Goal: Task Accomplishment & Management: Manage account settings

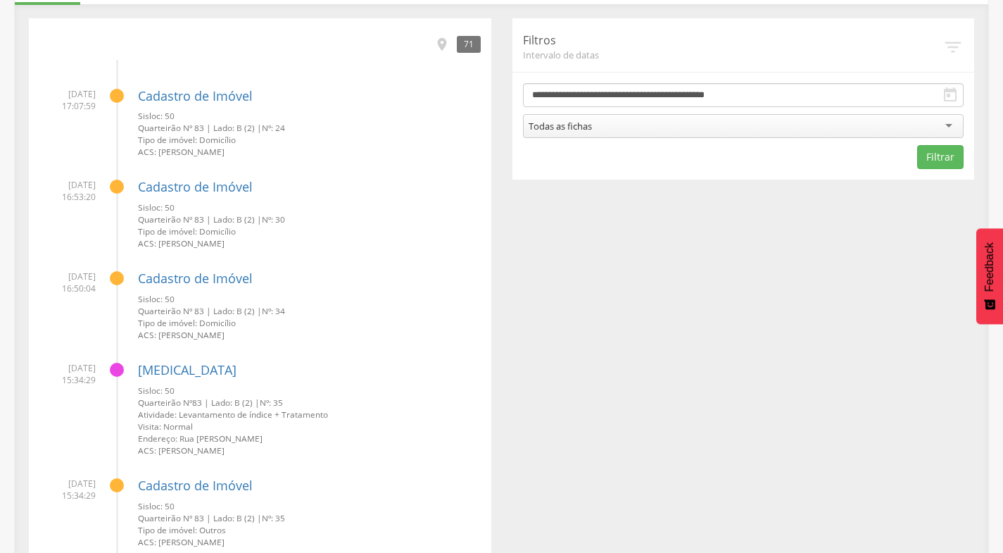
scroll to position [113, 0]
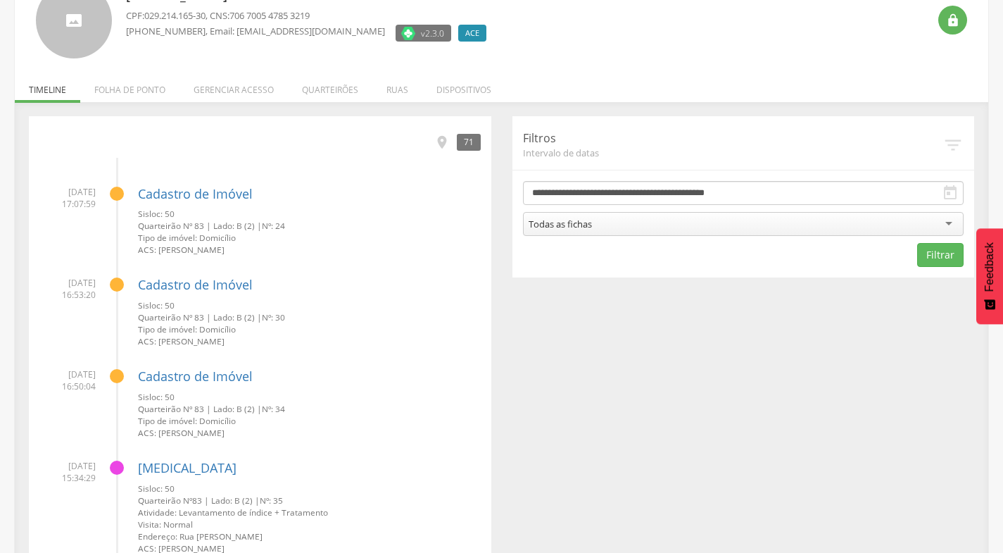
drag, startPoint x: 332, startPoint y: 93, endPoint x: 327, endPoint y: 84, distance: 9.4
click at [332, 87] on li "Quarteirões" at bounding box center [330, 86] width 84 height 33
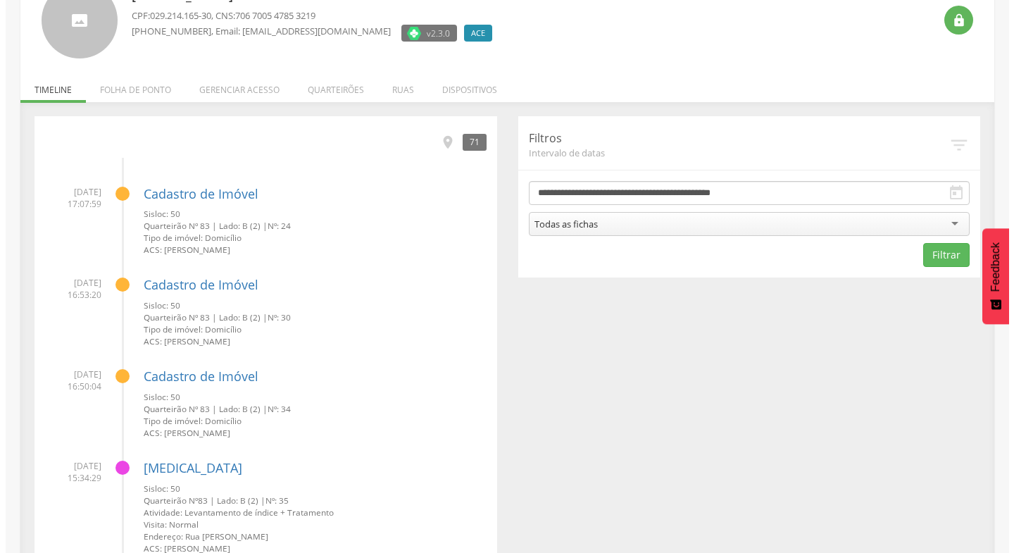
scroll to position [42, 0]
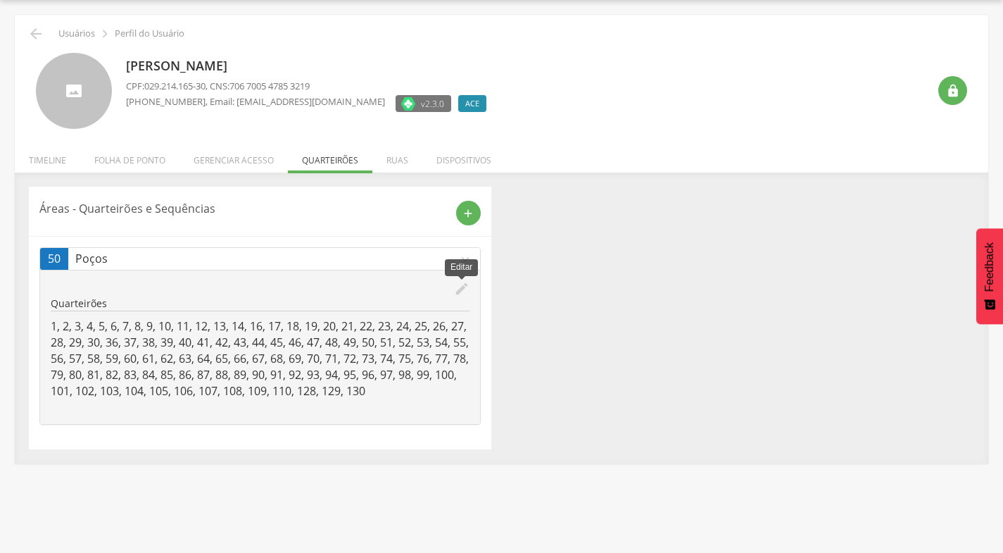
click at [461, 284] on icon "edit" at bounding box center [461, 288] width 15 height 15
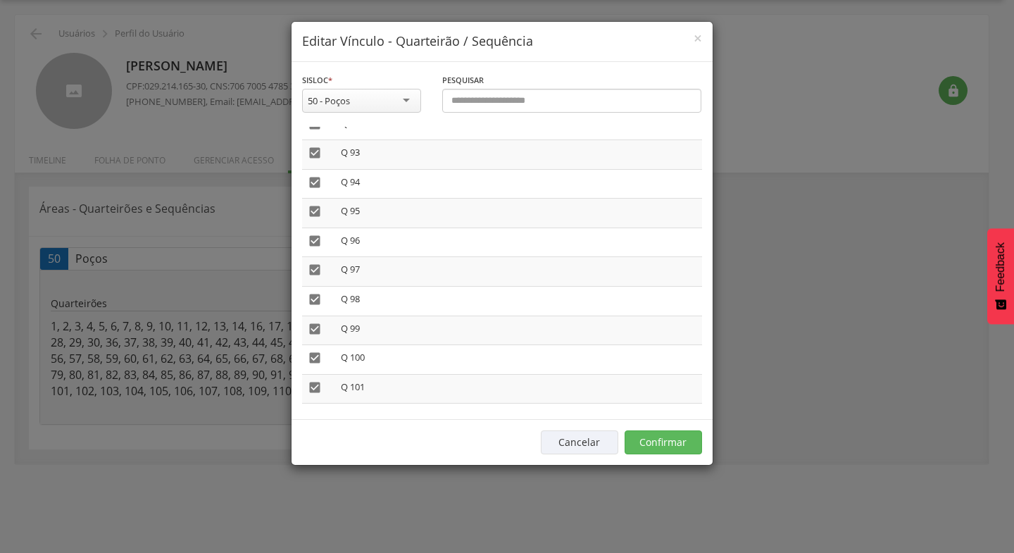
scroll to position [3027, 0]
click at [313, 328] on icon "" at bounding box center [315, 329] width 14 height 14
click at [315, 296] on icon "" at bounding box center [315, 299] width 14 height 14
click at [315, 272] on icon "" at bounding box center [315, 270] width 14 height 14
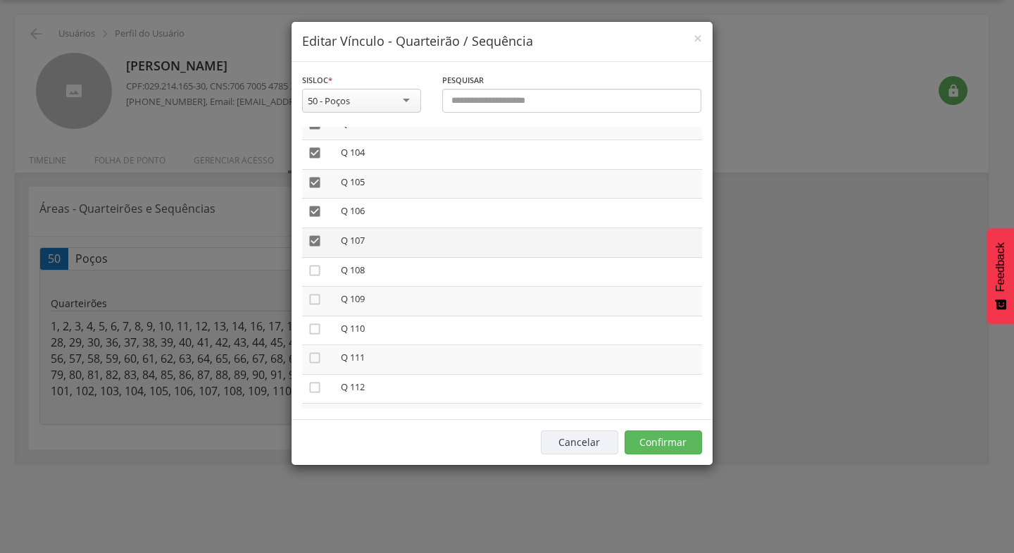
click at [313, 239] on icon "" at bounding box center [315, 241] width 14 height 14
click at [310, 210] on icon "" at bounding box center [315, 211] width 14 height 14
click at [313, 181] on icon "" at bounding box center [315, 182] width 14 height 14
click at [317, 150] on icon "" at bounding box center [315, 153] width 14 height 14
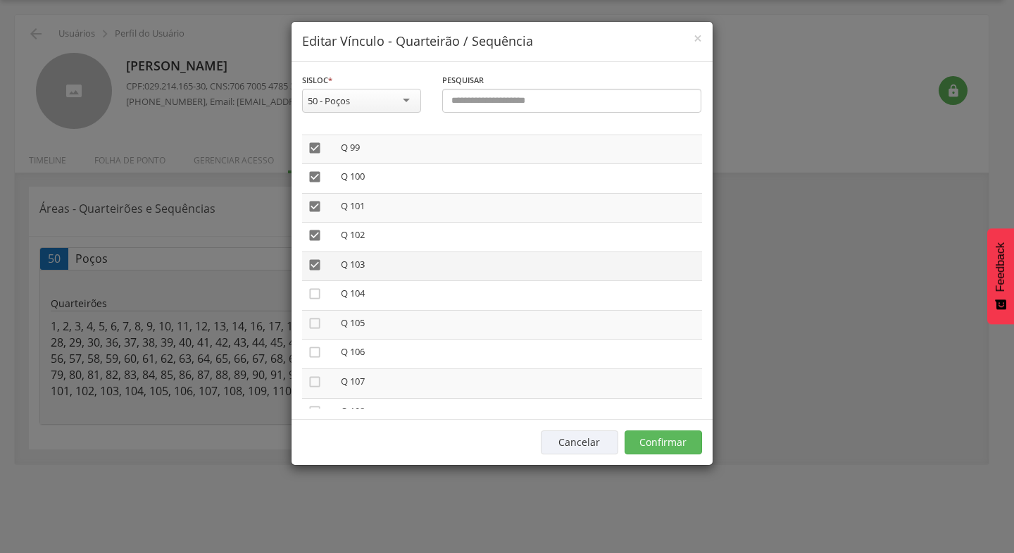
click at [315, 266] on icon "" at bounding box center [315, 265] width 14 height 14
click at [310, 237] on icon "" at bounding box center [315, 235] width 14 height 14
click at [318, 200] on icon "" at bounding box center [315, 206] width 14 height 14
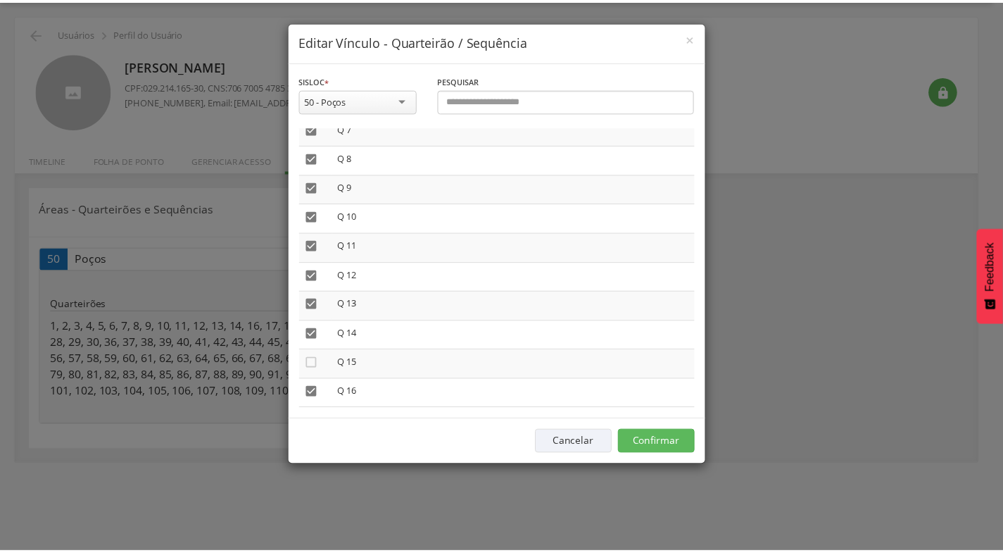
scroll to position [0, 0]
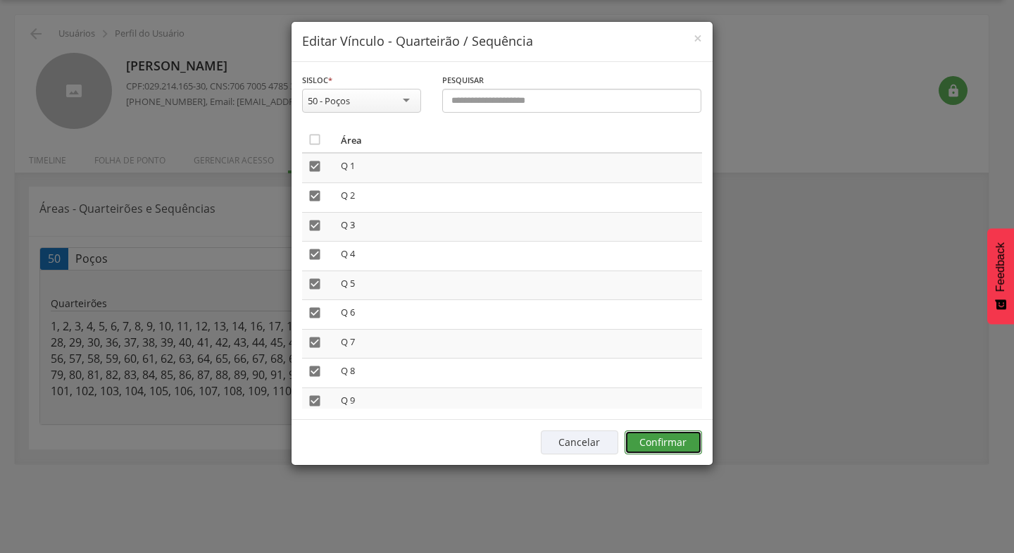
click at [651, 441] on button "Confirmar" at bounding box center [662, 442] width 77 height 24
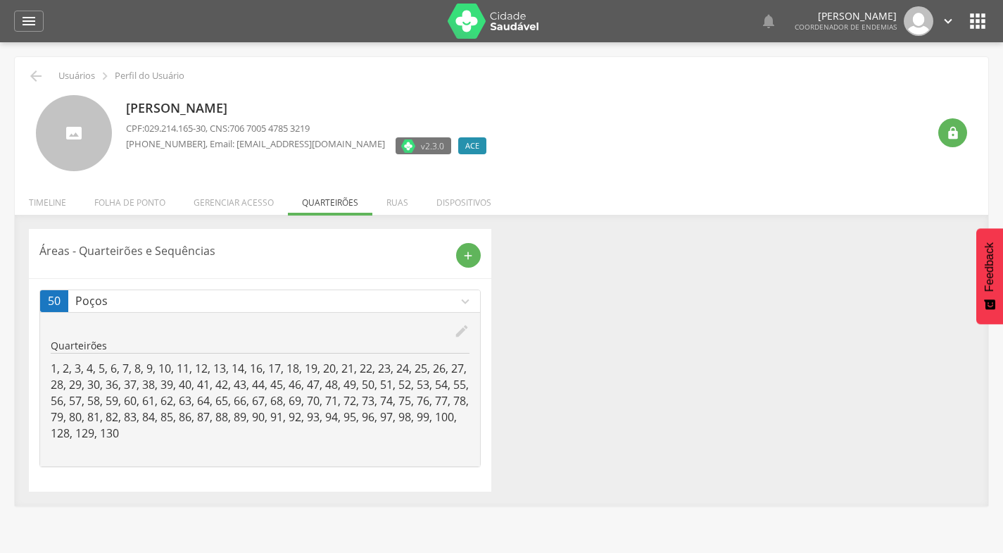
click at [976, 24] on icon "" at bounding box center [978, 21] width 23 height 23
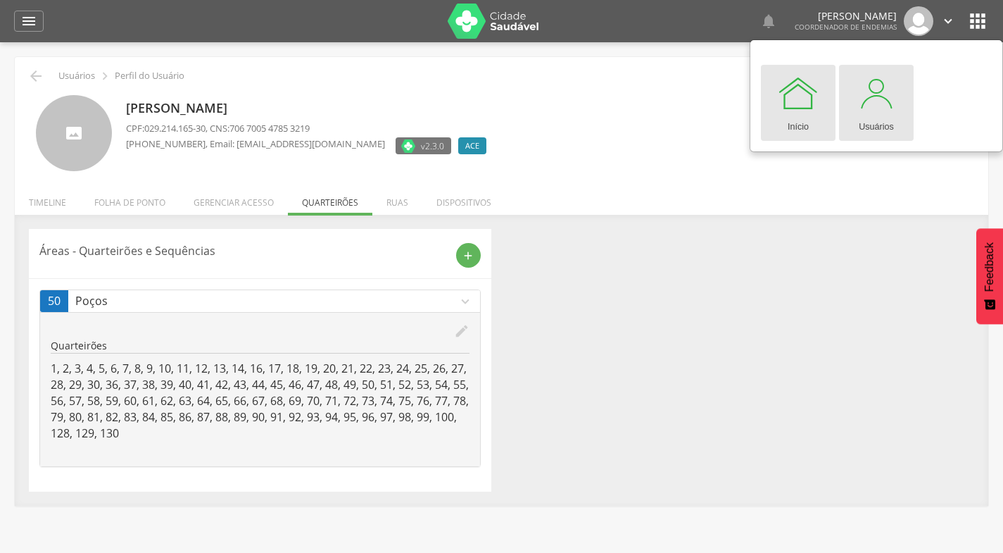
click at [898, 108] on link "Usuários" at bounding box center [876, 103] width 75 height 76
